Goal: Task Accomplishment & Management: Complete application form

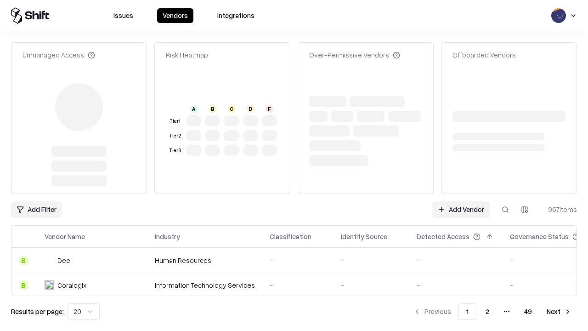
click at [461, 201] on link "Add Vendor" at bounding box center [460, 209] width 57 height 17
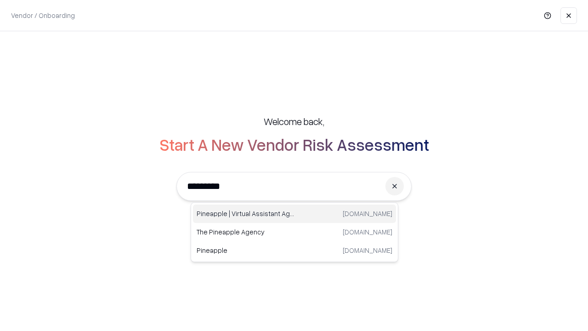
click at [294, 214] on div "Pineapple | Virtual Assistant Agency [DOMAIN_NAME]" at bounding box center [294, 213] width 203 height 18
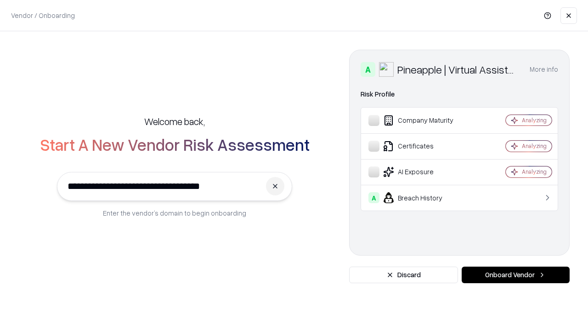
type input "**********"
click at [515, 275] on button "Onboard Vendor" at bounding box center [516, 274] width 108 height 17
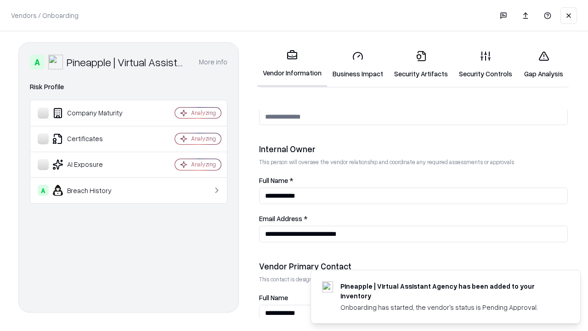
scroll to position [476, 0]
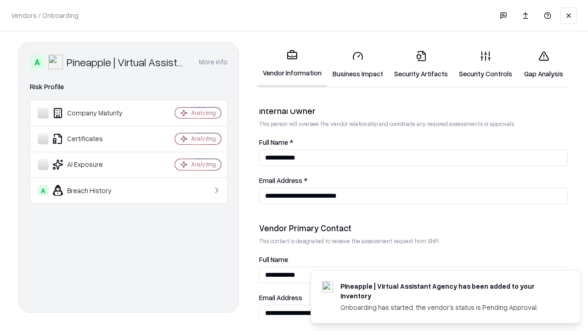
click at [358, 64] on link "Business Impact" at bounding box center [358, 64] width 62 height 43
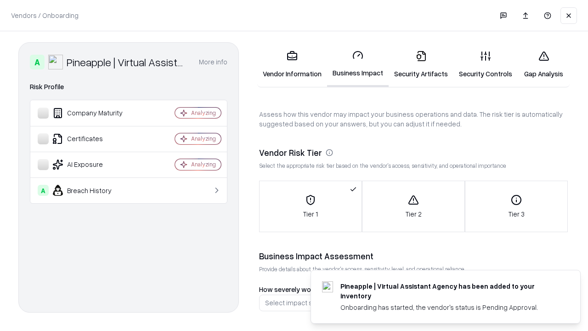
click at [421, 64] on link "Security Artifacts" at bounding box center [421, 64] width 65 height 43
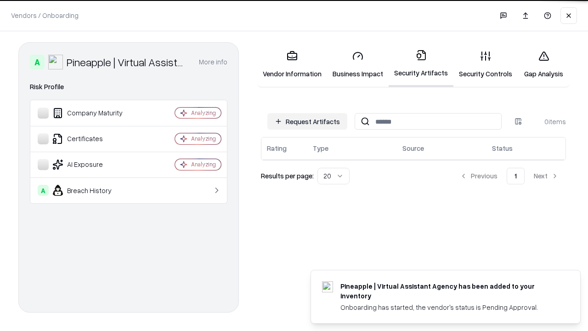
click at [307, 121] on button "Request Artifacts" at bounding box center [307, 121] width 80 height 17
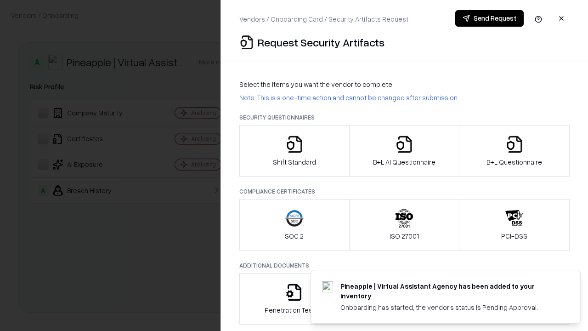
click at [294, 151] on icon "button" at bounding box center [294, 144] width 18 height 18
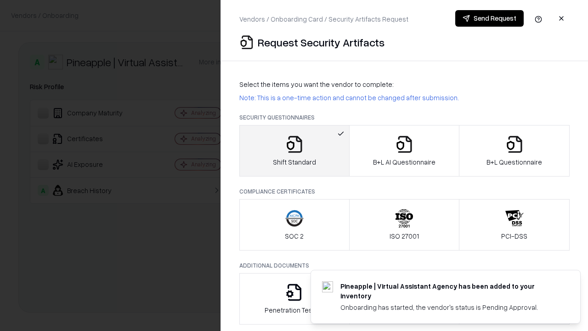
click at [489, 18] on button "Send Request" at bounding box center [489, 18] width 68 height 17
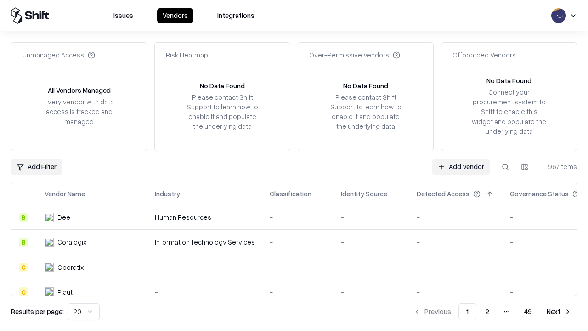
click at [505, 166] on button at bounding box center [505, 166] width 17 height 17
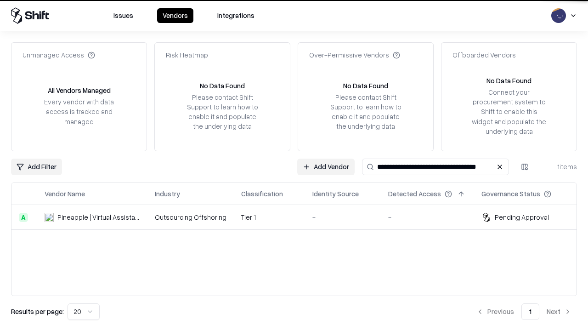
type input "**********"
click at [299, 217] on td "Tier 1" at bounding box center [269, 217] width 71 height 25
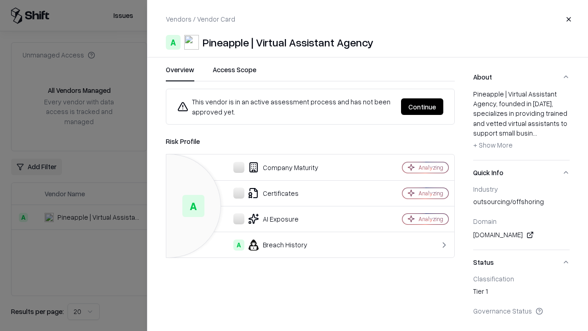
click at [422, 107] on button "Continue" at bounding box center [422, 106] width 42 height 17
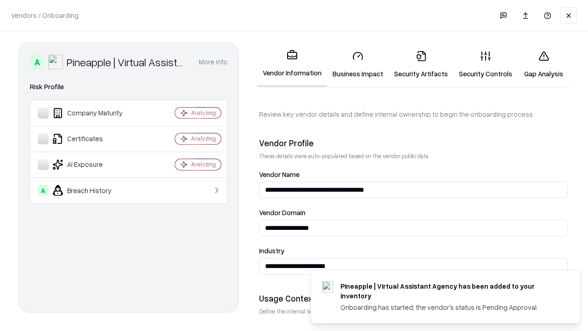
click at [421, 64] on link "Security Artifacts" at bounding box center [421, 64] width 65 height 43
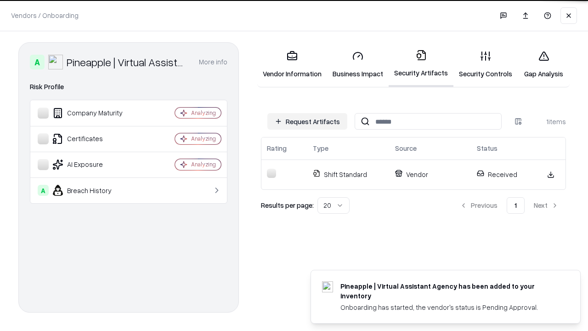
click at [485, 64] on link "Security Controls" at bounding box center [485, 64] width 64 height 43
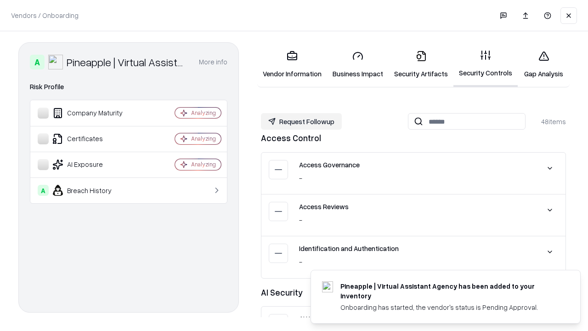
click at [301, 121] on button "Request Followup" at bounding box center [301, 121] width 81 height 17
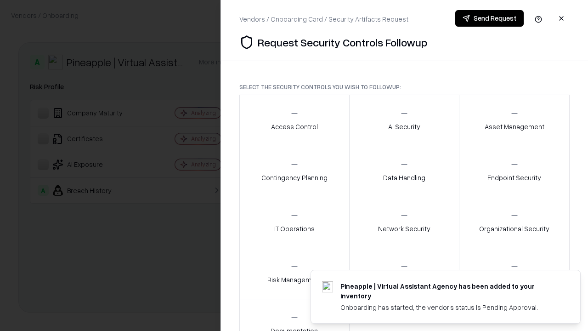
click at [294, 120] on div "Access Control" at bounding box center [294, 120] width 47 height 23
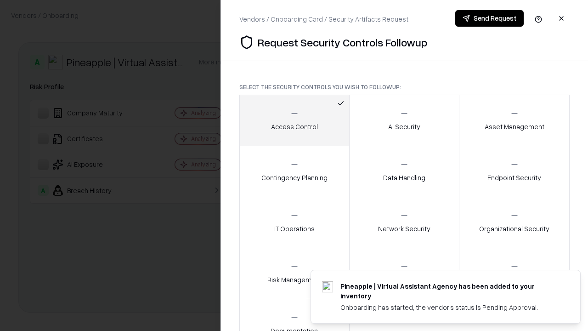
click at [489, 18] on button "Send Request" at bounding box center [489, 18] width 68 height 17
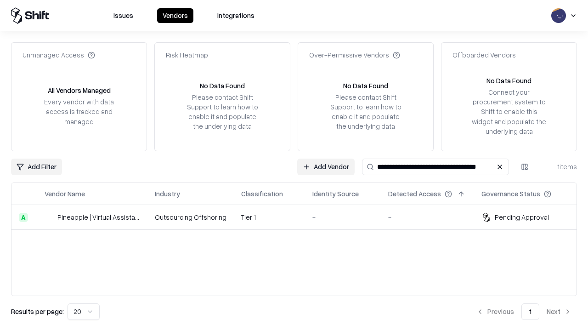
type input "**********"
click at [299, 217] on td "Tier 1" at bounding box center [269, 217] width 71 height 25
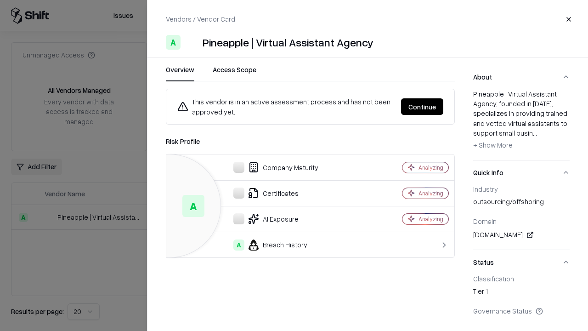
click at [422, 107] on button "Continue" at bounding box center [422, 106] width 42 height 17
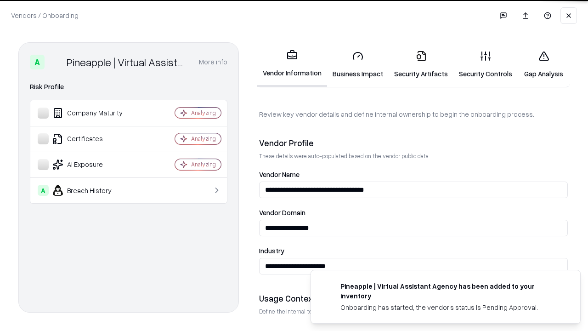
click at [543, 64] on link "Gap Analysis" at bounding box center [544, 64] width 52 height 43
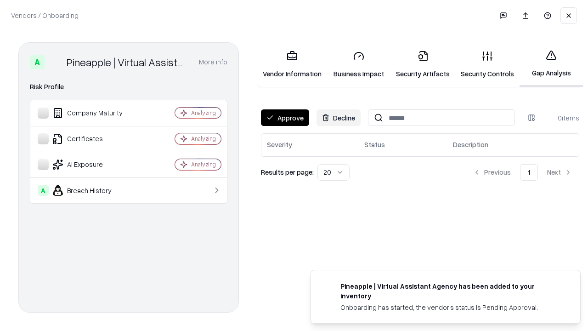
click at [285, 118] on button "Approve" at bounding box center [285, 117] width 48 height 17
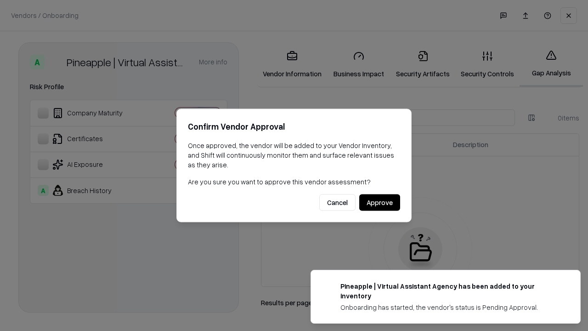
click at [379, 202] on button "Approve" at bounding box center [379, 202] width 41 height 17
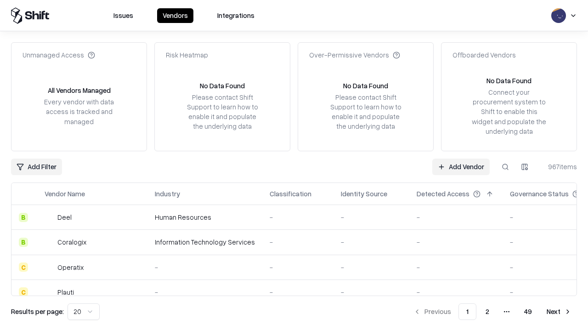
type input "**********"
click at [461, 166] on link "Add Vendor" at bounding box center [460, 166] width 57 height 17
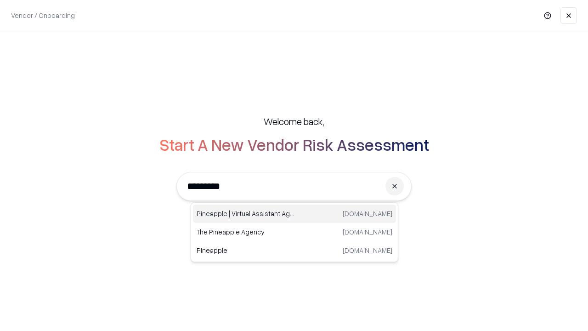
click at [294, 214] on div "Pineapple | Virtual Assistant Agency [DOMAIN_NAME]" at bounding box center [294, 213] width 203 height 18
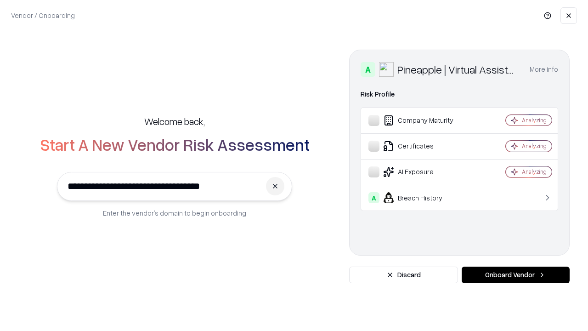
type input "**********"
click at [515, 275] on button "Onboard Vendor" at bounding box center [516, 274] width 108 height 17
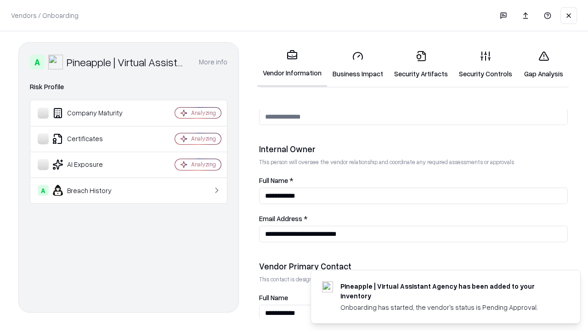
scroll to position [476, 0]
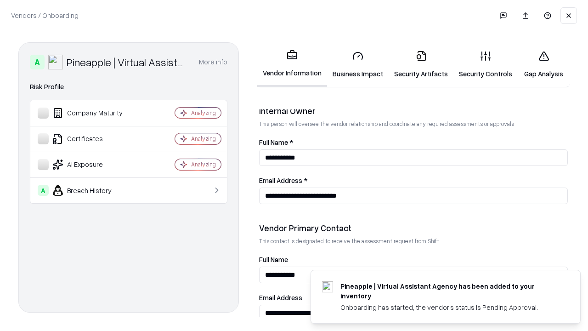
click at [543, 64] on link "Gap Analysis" at bounding box center [544, 64] width 52 height 43
